Goal: Check status: Check status

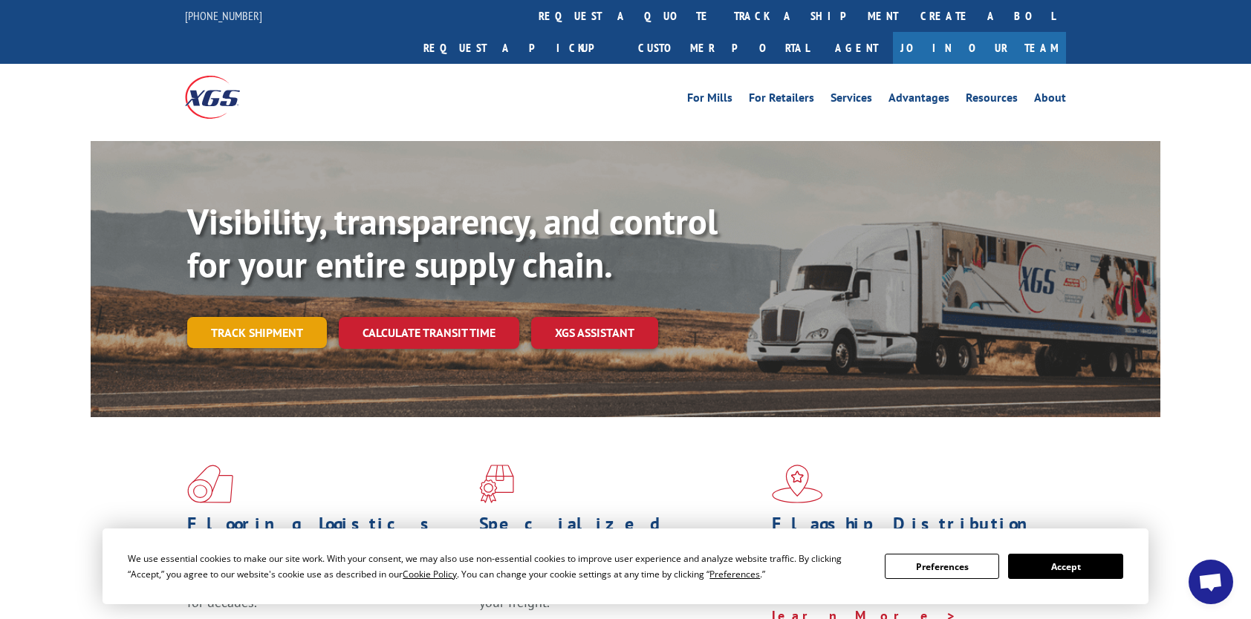
click at [245, 317] on link "Track shipment" at bounding box center [257, 332] width 140 height 31
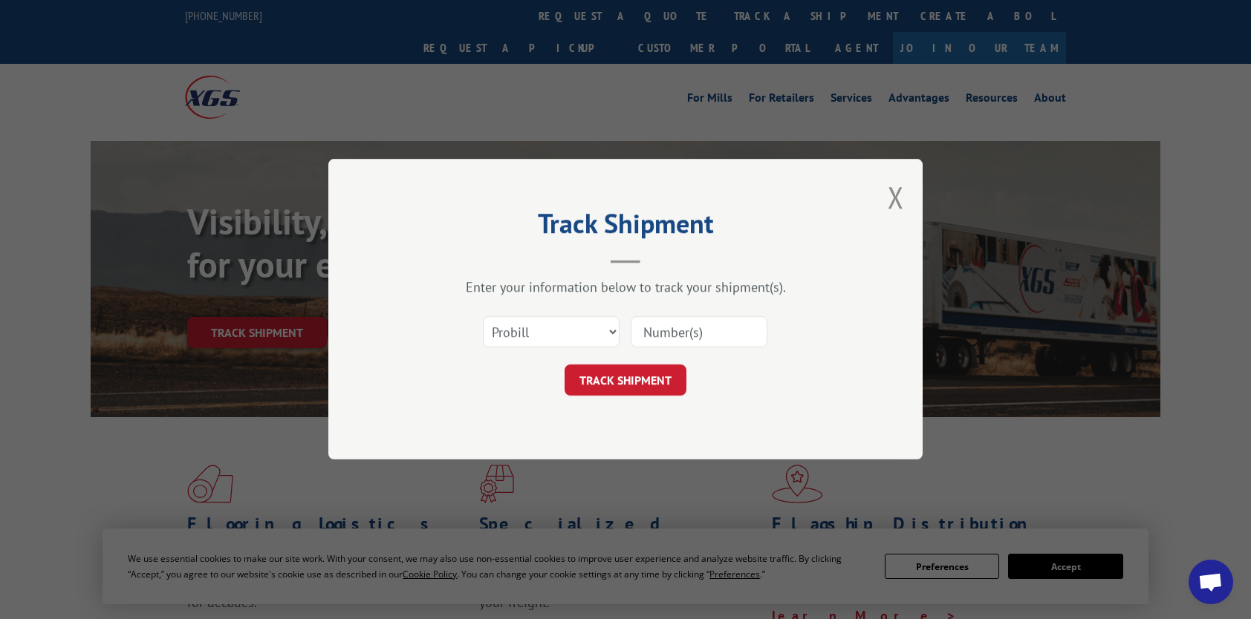
click at [798, 328] on div "Select category... Probill BOL PO" at bounding box center [626, 332] width 446 height 49
click at [765, 334] on input at bounding box center [699, 332] width 137 height 31
paste input "17673595"
type input "17673595"
click at [612, 374] on button "TRACK SHIPMENT" at bounding box center [625, 380] width 122 height 31
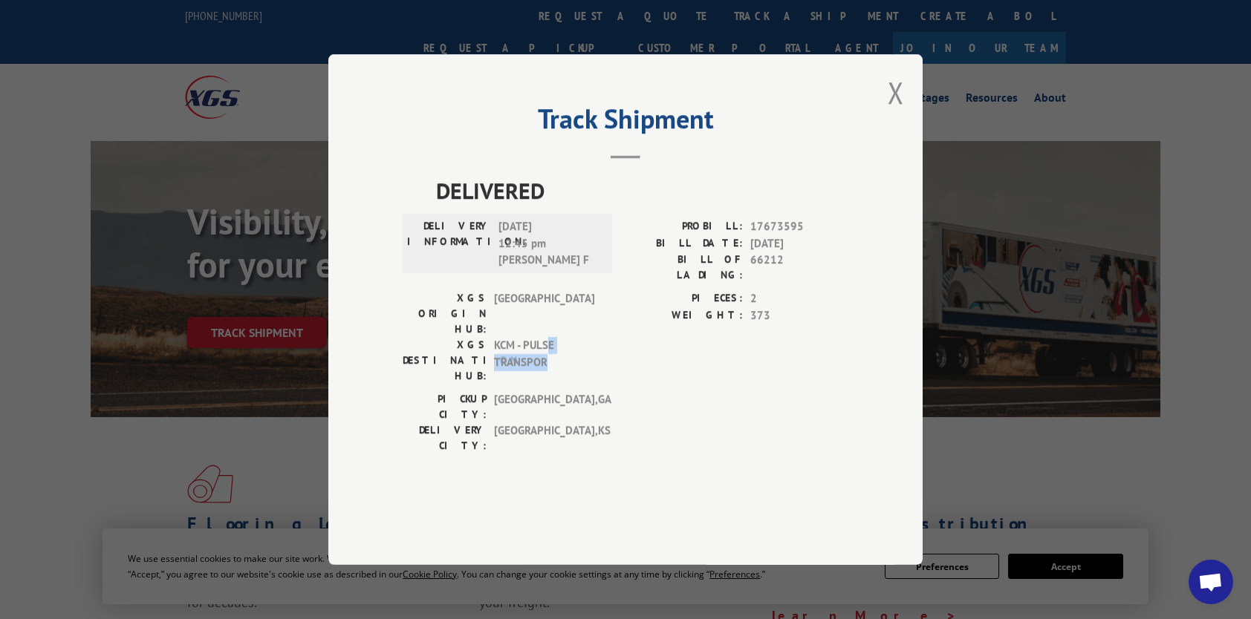
drag, startPoint x: 551, startPoint y: 342, endPoint x: 617, endPoint y: 354, distance: 67.0
click at [579, 371] on span "KCM - PULSE TRANSPOR" at bounding box center [544, 360] width 100 height 47
click at [903, 112] on button "Close modal" at bounding box center [896, 92] width 16 height 39
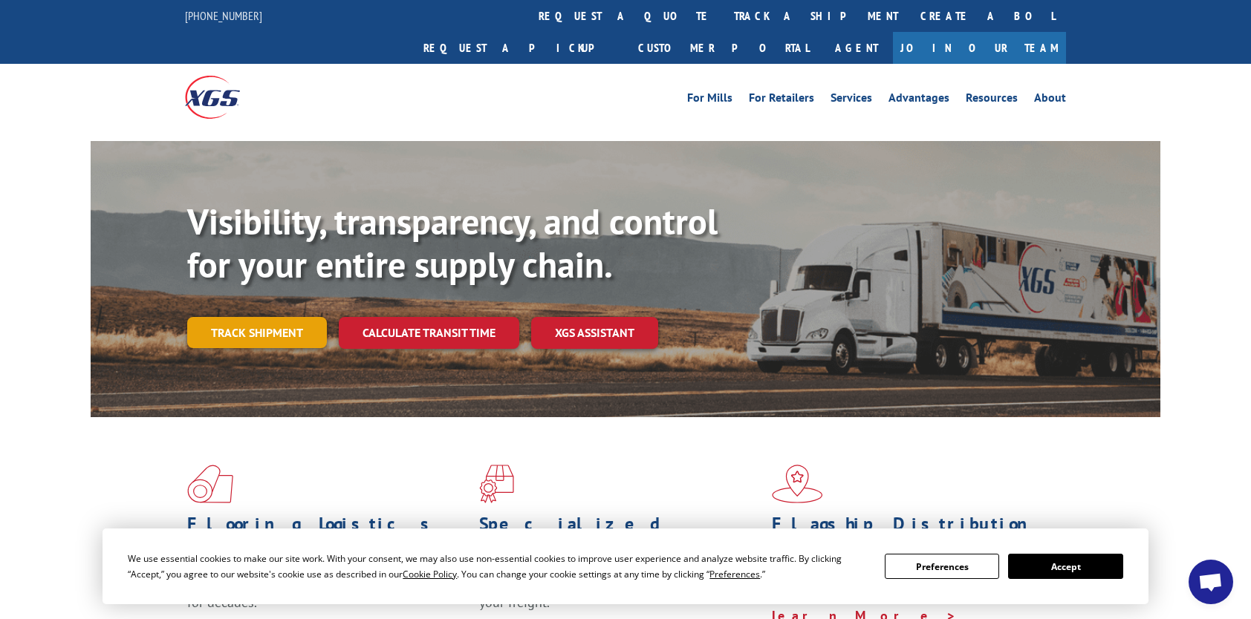
click at [279, 317] on link "Track shipment" at bounding box center [257, 332] width 140 height 31
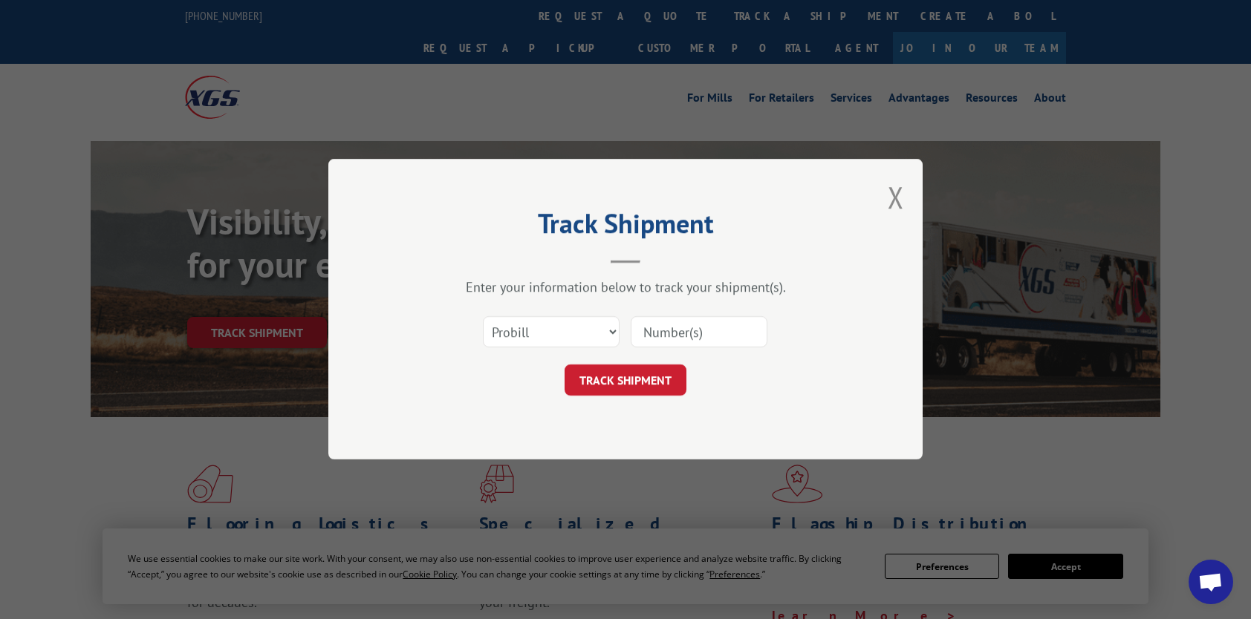
click at [699, 332] on input at bounding box center [699, 332] width 137 height 31
paste input "17673595"
type input "17673595"
click at [636, 376] on button "TRACK SHIPMENT" at bounding box center [625, 380] width 122 height 31
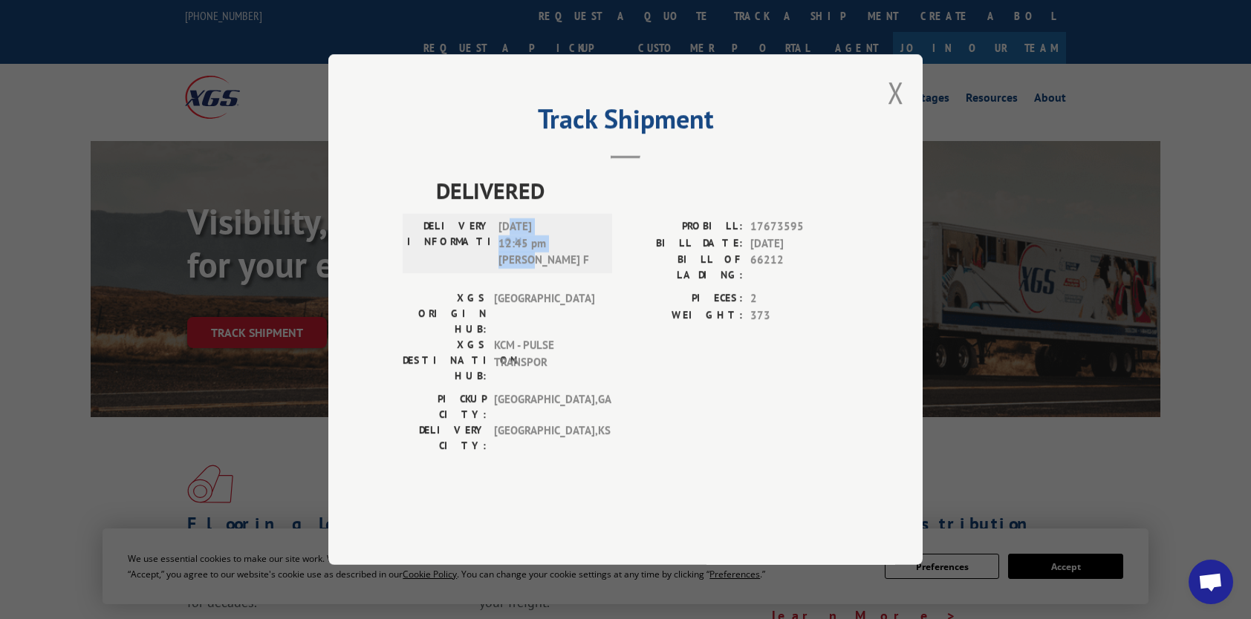
drag, startPoint x: 509, startPoint y: 272, endPoint x: 534, endPoint y: 306, distance: 42.5
click at [534, 269] on span "[DATE] 12:45 pm [PERSON_NAME]" at bounding box center [548, 243] width 100 height 51
click at [538, 273] on div "DELIVERY INFORMATION: [DATE] 12:45 pm [PERSON_NAME] F" at bounding box center [507, 243] width 209 height 59
